Goal: Navigation & Orientation: Find specific page/section

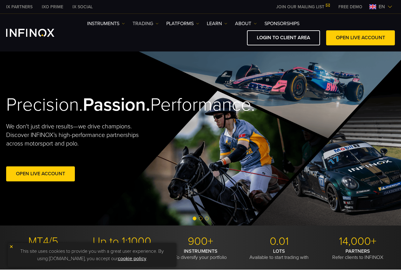
click at [144, 22] on link "TRADING" at bounding box center [145, 23] width 26 height 7
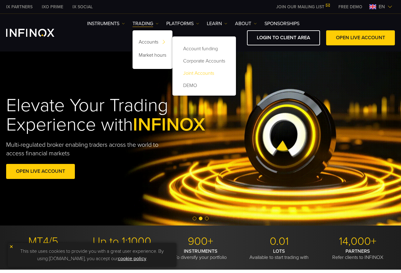
click at [202, 74] on link "Joint Accounts" at bounding box center [203, 73] width 51 height 12
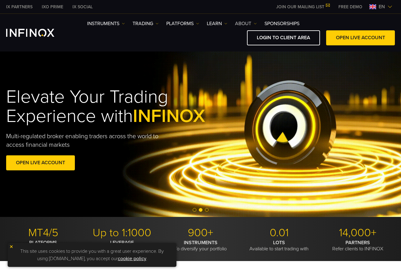
click at [237, 23] on link "ABOUT" at bounding box center [246, 23] width 22 height 7
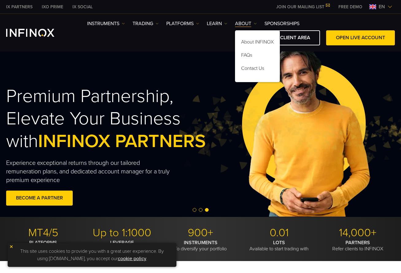
click at [190, 76] on div "Premium Partnership, Elevate Your Business with INFINOX PARTNERS Experience exc…" at bounding box center [109, 146] width 206 height 141
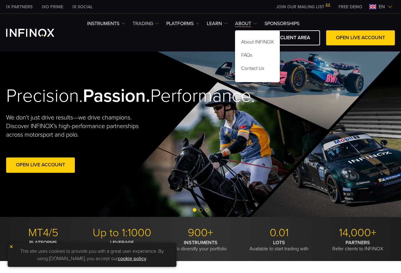
click at [158, 25] on link "TRADING" at bounding box center [145, 23] width 26 height 7
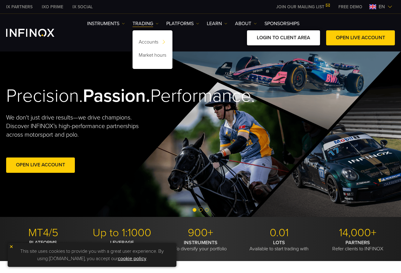
click at [287, 38] on link "LOGIN TO CLIENT AREA" at bounding box center [283, 37] width 73 height 15
